Goal: Task Accomplishment & Management: Manage account settings

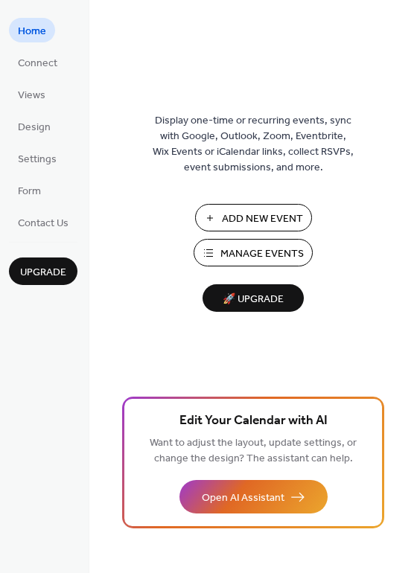
click at [254, 253] on span "Manage Events" at bounding box center [261, 254] width 83 height 16
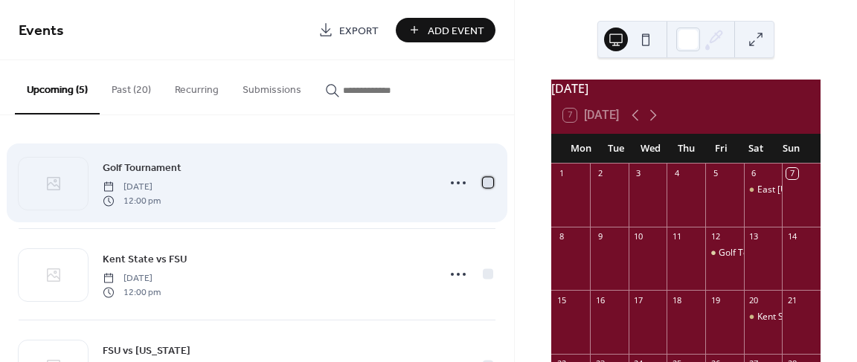
click at [484, 183] on div at bounding box center [488, 182] width 10 height 10
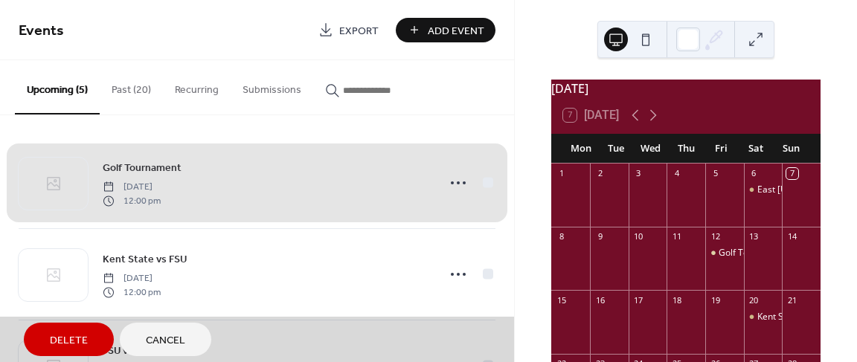
click at [84, 338] on span "Delete" at bounding box center [69, 341] width 38 height 16
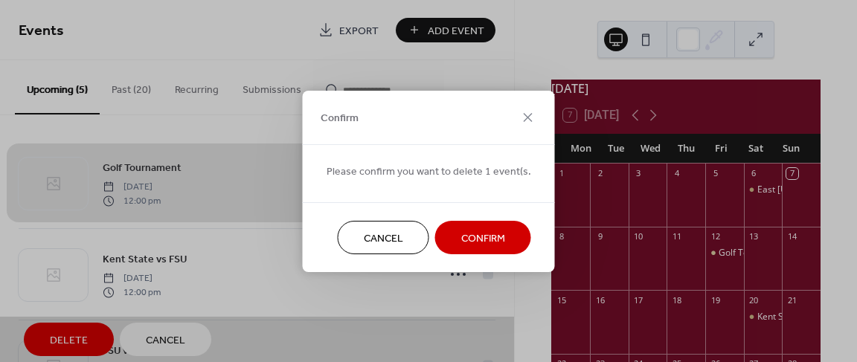
click at [491, 238] on span "Confirm" at bounding box center [483, 239] width 44 height 16
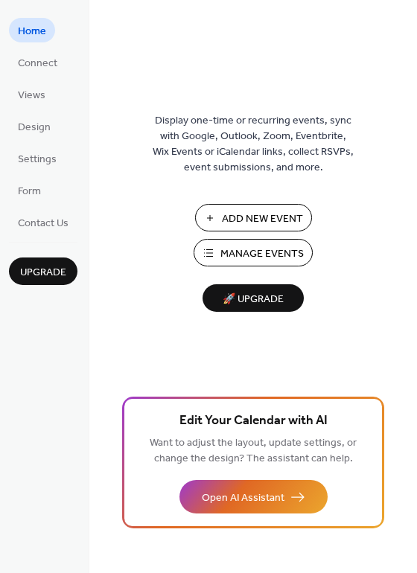
click at [234, 249] on span "Manage Events" at bounding box center [261, 254] width 83 height 16
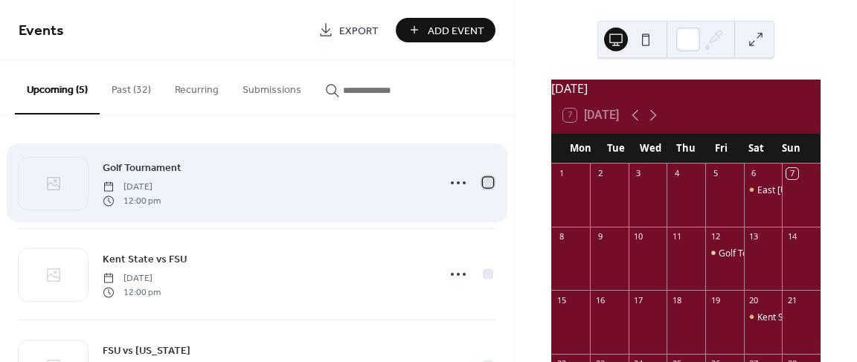
click at [486, 187] on div at bounding box center [488, 182] width 10 height 10
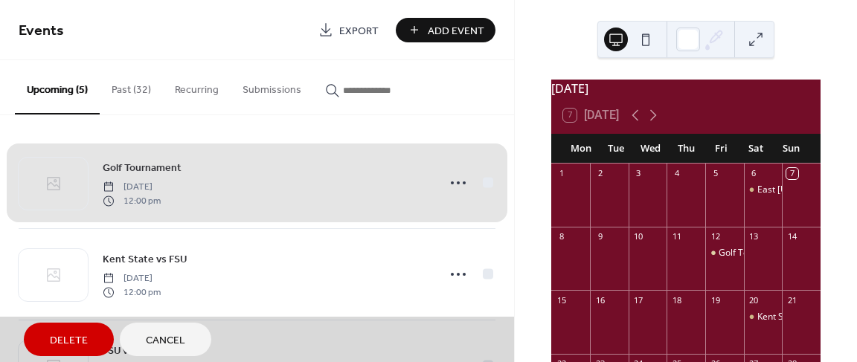
click at [77, 342] on span "Delete" at bounding box center [69, 341] width 38 height 16
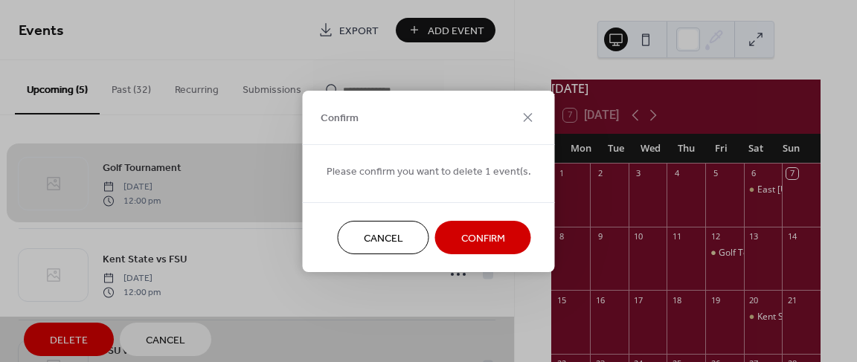
click at [478, 240] on span "Confirm" at bounding box center [483, 239] width 44 height 16
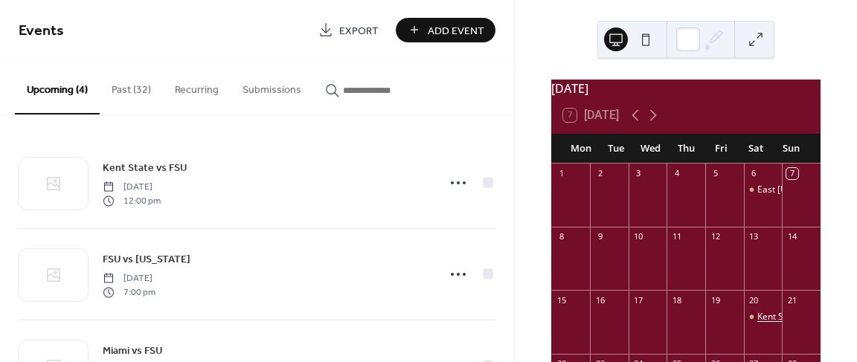
click at [759, 324] on div "Kent State vs FSU" at bounding box center [793, 317] width 72 height 13
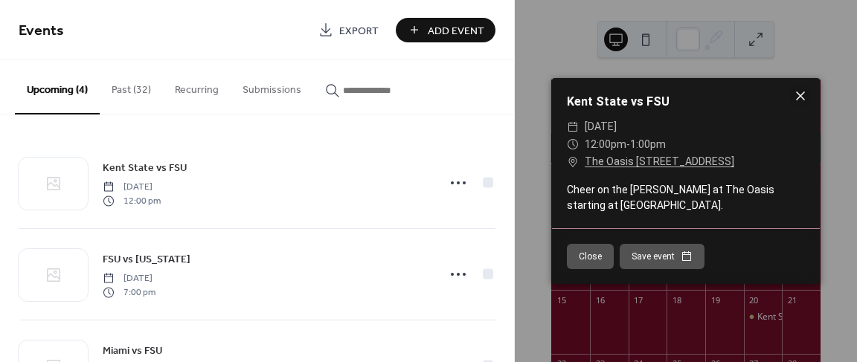
click at [805, 105] on icon at bounding box center [801, 96] width 18 height 18
